Goal: Check status: Check status

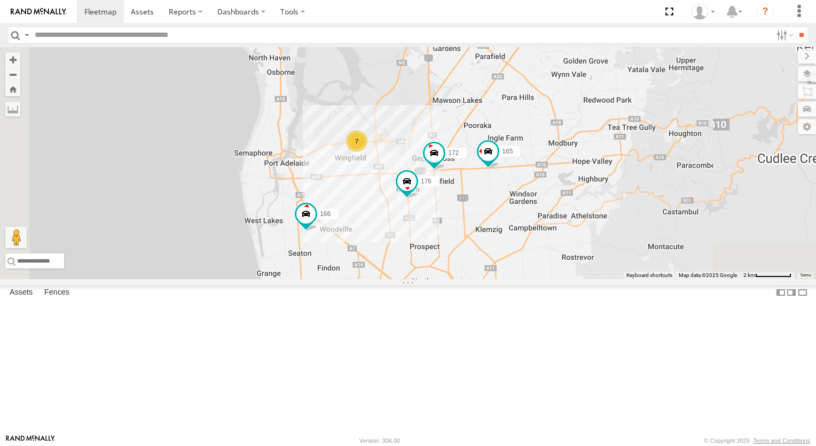
drag, startPoint x: 661, startPoint y: 319, endPoint x: 671, endPoint y: 293, distance: 28.6
click at [671, 279] on div "178 169 168 164 166 165 172 176 7" at bounding box center [408, 163] width 816 height 232
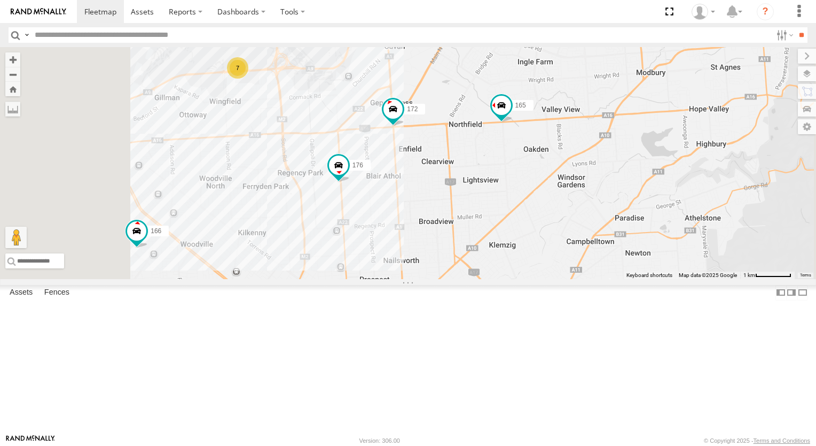
drag, startPoint x: 634, startPoint y: 321, endPoint x: 652, endPoint y: 221, distance: 100.9
click at [652, 223] on div "178 169 168 164 166 165 172 176 7" at bounding box center [408, 163] width 816 height 232
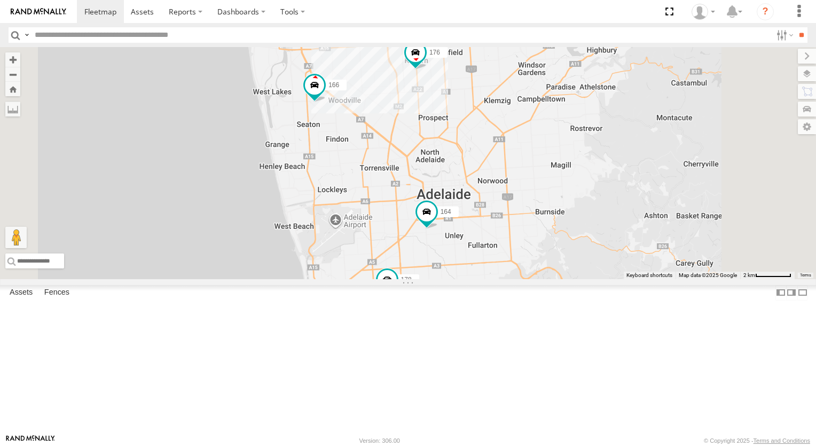
drag, startPoint x: 677, startPoint y: 311, endPoint x: 647, endPoint y: 252, distance: 65.7
click at [661, 261] on div "178 169 168 164 166 165 172 176 7" at bounding box center [408, 163] width 816 height 232
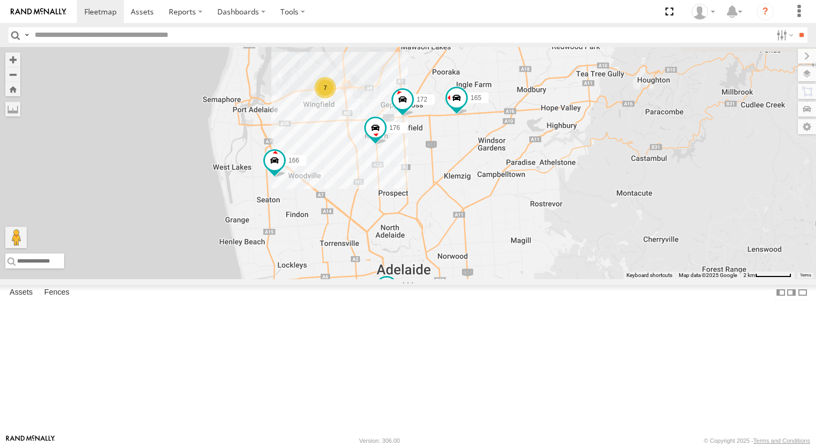
drag, startPoint x: 682, startPoint y: 162, endPoint x: 642, endPoint y: 240, distance: 87.7
click at [642, 240] on div "178 169 168 164 166 165 172 176 7" at bounding box center [408, 163] width 816 height 232
click at [412, 109] on span at bounding box center [402, 99] width 19 height 19
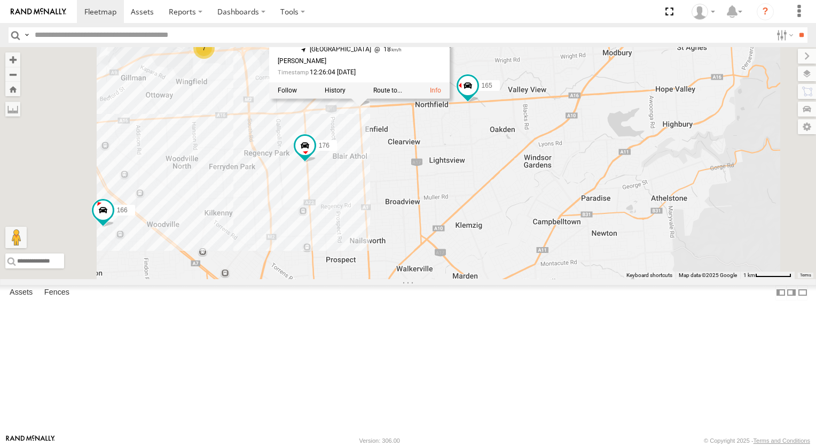
drag, startPoint x: 525, startPoint y: 193, endPoint x: 574, endPoint y: 304, distance: 122.0
click at [577, 279] on div "178 169 168 164 166 165 172 176 172 Bulk [GEOGRAPHIC_DATA][PERSON_NAME] -34.847…" at bounding box center [408, 163] width 816 height 232
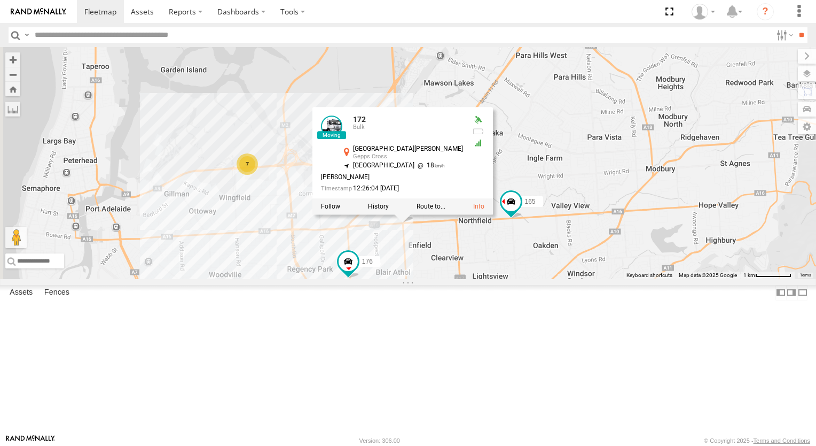
click at [584, 279] on div "178 169 168 164 166 165 172 176 172 Bulk [GEOGRAPHIC_DATA][PERSON_NAME] -34.847…" at bounding box center [408, 163] width 816 height 232
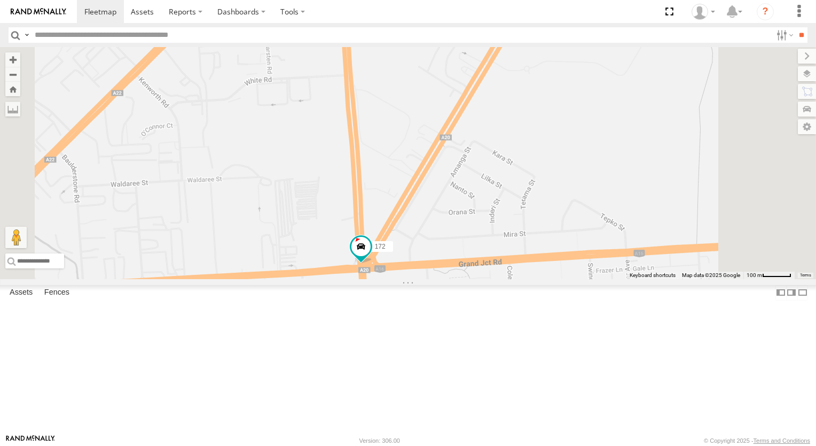
drag, startPoint x: 545, startPoint y: 315, endPoint x: 574, endPoint y: 299, distance: 33.5
click at [574, 279] on div "178 169 168 164 166 165 172 176" at bounding box center [408, 163] width 816 height 232
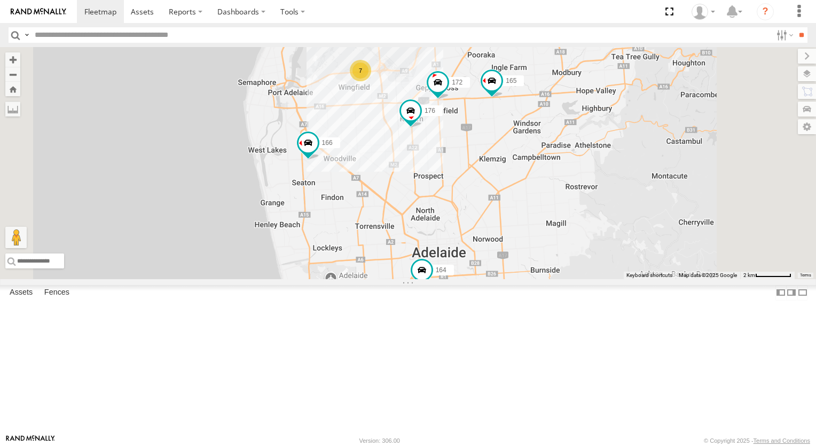
drag, startPoint x: 670, startPoint y: 345, endPoint x: 627, endPoint y: 221, distance: 131.3
click at [631, 236] on div "178 169 168 164 166 165 172 176 7" at bounding box center [408, 163] width 816 height 232
